Goal: Navigation & Orientation: Find specific page/section

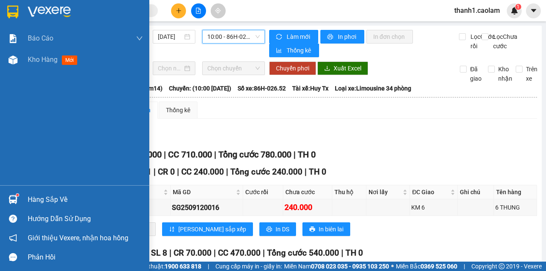
click at [17, 8] on img at bounding box center [12, 12] width 11 height 13
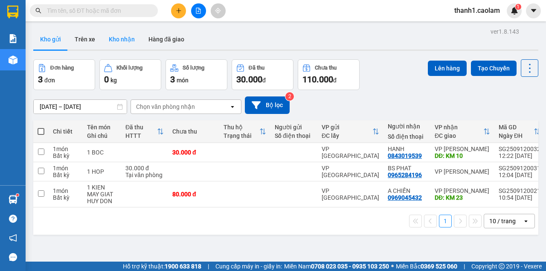
click at [113, 41] on button "Kho nhận" at bounding box center [122, 39] width 40 height 20
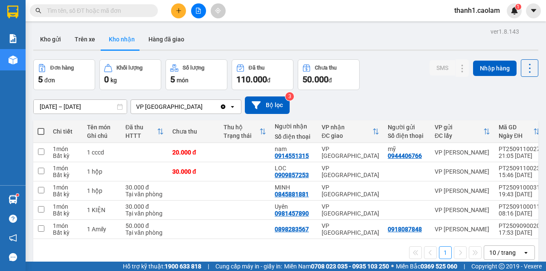
click at [117, 43] on button "Kho nhận" at bounding box center [122, 39] width 40 height 20
click at [3, 9] on div at bounding box center [13, 14] width 26 height 28
click at [62, 35] on button "Kho gửi" at bounding box center [50, 39] width 35 height 20
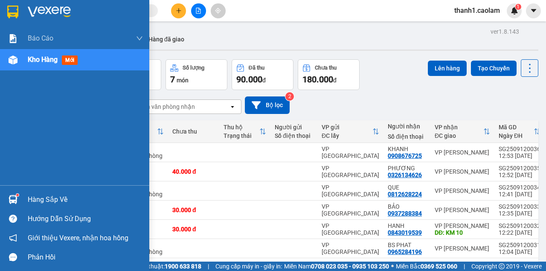
click at [20, 15] on div at bounding box center [74, 14] width 149 height 28
